Goal: Navigation & Orientation: Go to known website

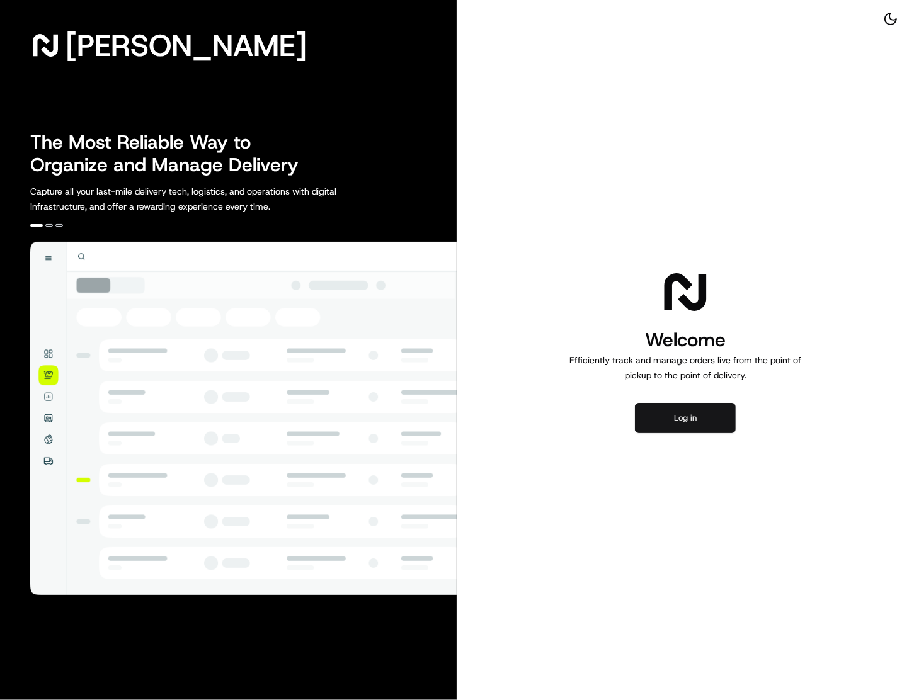
click at [683, 417] on button "Log in" at bounding box center [685, 418] width 101 height 30
